Goal: Book appointment/travel/reservation

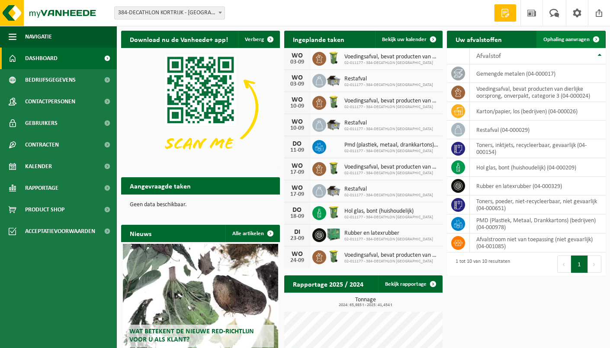
click at [570, 41] on span "Ophaling aanvragen" at bounding box center [566, 40] width 46 height 6
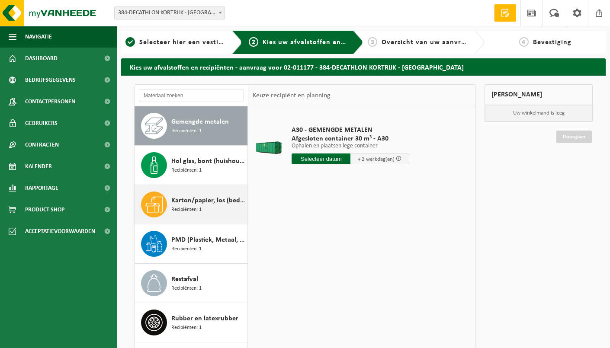
click at [223, 194] on div "Karton/papier, los (bedrijven) Recipiënten: 1" at bounding box center [208, 205] width 74 height 26
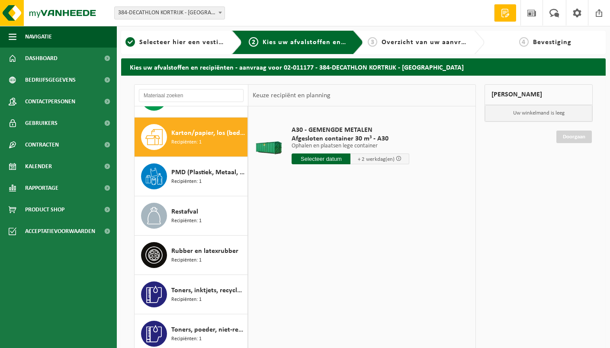
scroll to position [78, 0]
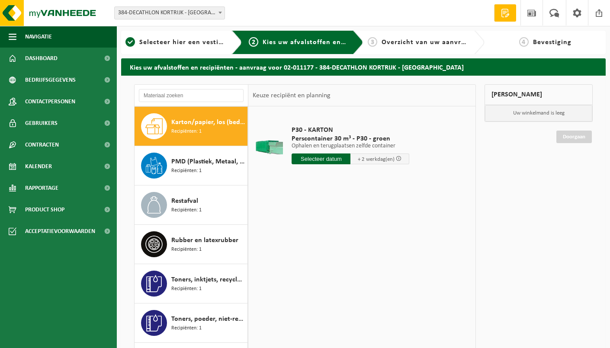
click at [341, 155] on input "text" at bounding box center [320, 158] width 59 height 11
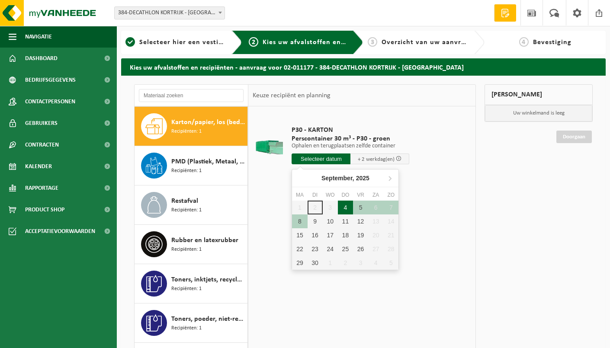
click at [345, 207] on div "4" at bounding box center [345, 208] width 15 height 14
type input "Van [DATE]"
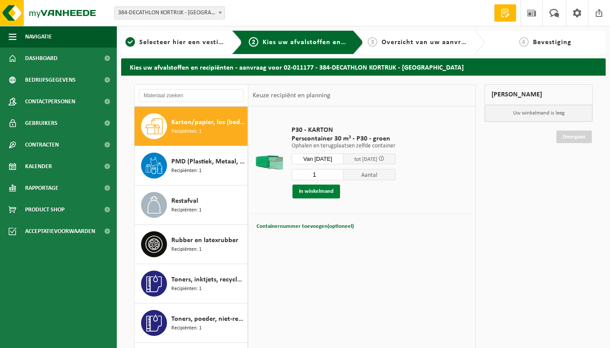
click at [332, 195] on button "In winkelmand" at bounding box center [316, 192] width 48 height 14
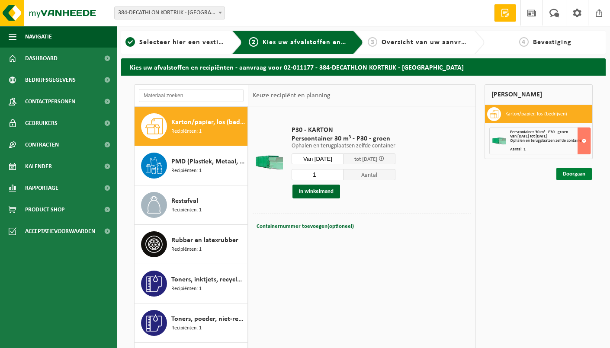
click at [579, 175] on link "Doorgaan" at bounding box center [573, 174] width 35 height 13
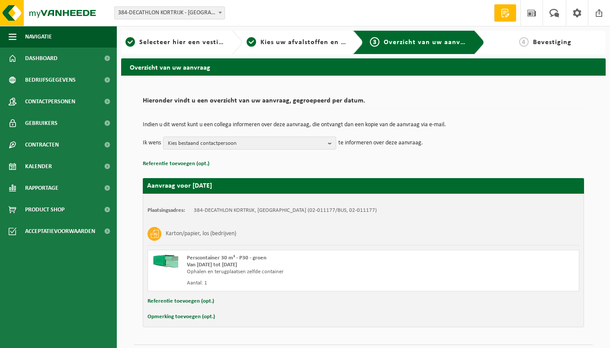
scroll to position [22, 0]
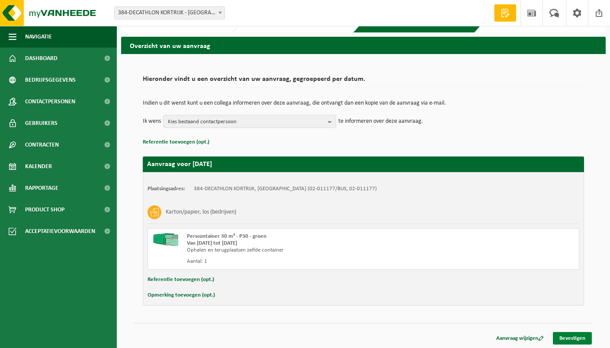
click at [572, 337] on link "Bevestigen" at bounding box center [571, 338] width 39 height 13
